Goal: Information Seeking & Learning: Find specific fact

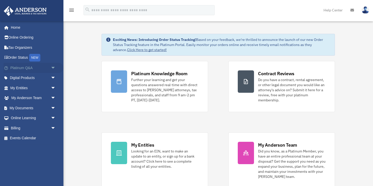
click at [55, 69] on span "arrow_drop_down" at bounding box center [56, 68] width 10 height 10
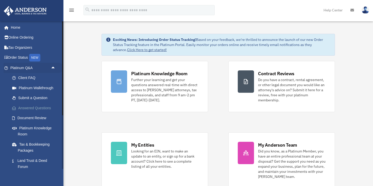
click at [38, 110] on link "Answered Questions" at bounding box center [35, 108] width 56 height 10
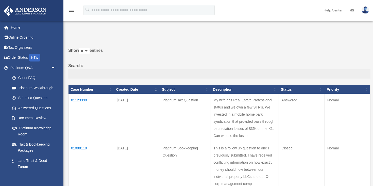
click at [81, 99] on td "01123398" at bounding box center [92, 118] width 46 height 48
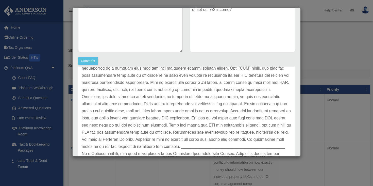
scroll to position [58, 0]
click at [348, 126] on div "Case Detail × Platinum Tax Question Case Number 01123398 Created Date September…" at bounding box center [186, 93] width 373 height 186
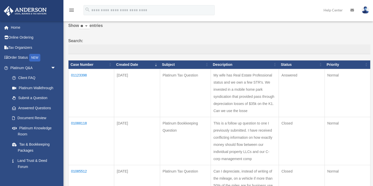
scroll to position [0, 0]
